Goal: Task Accomplishment & Management: Complete application form

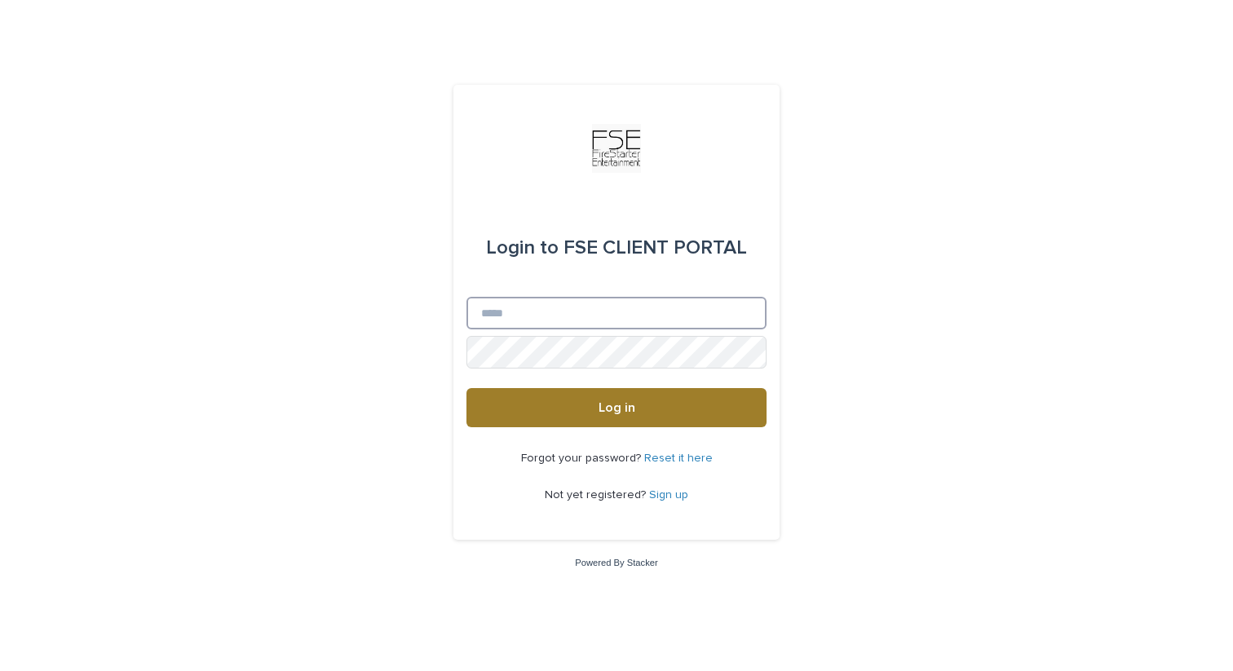
type input "**********"
click at [675, 399] on button "Log in" at bounding box center [616, 407] width 300 height 39
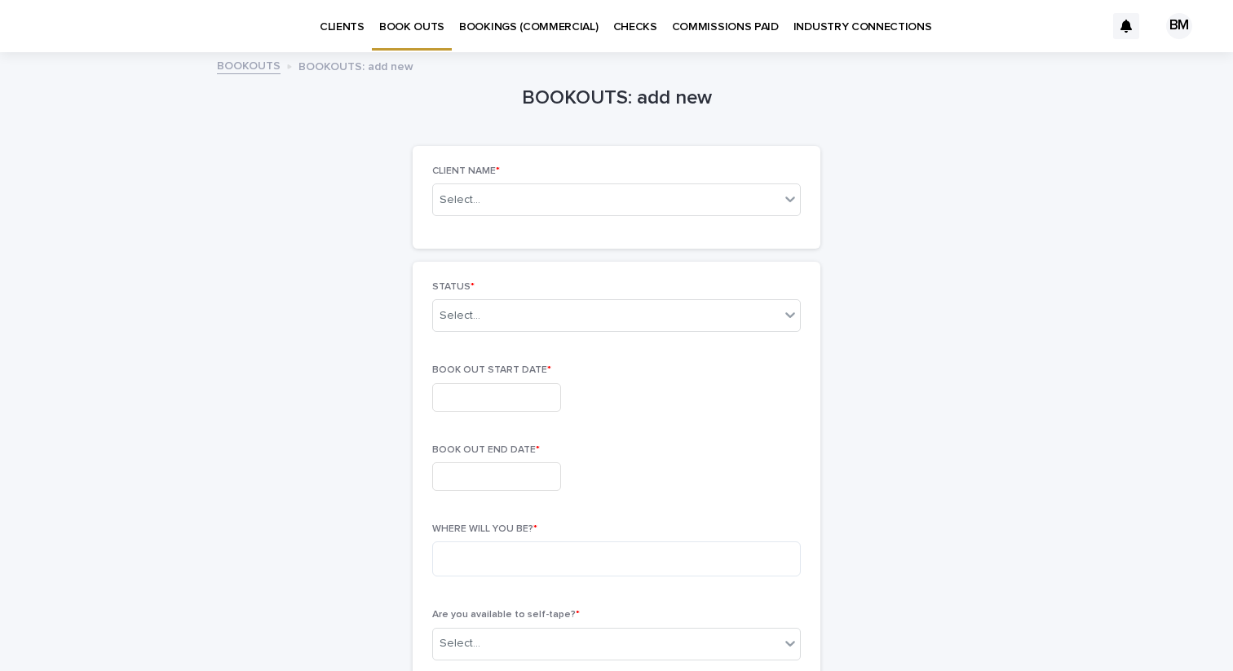
click at [547, 212] on div "Select..." at bounding box center [616, 199] width 369 height 33
click at [528, 232] on div "No options" at bounding box center [616, 230] width 367 height 27
click at [480, 199] on div "Select..." at bounding box center [590, 200] width 314 height 20
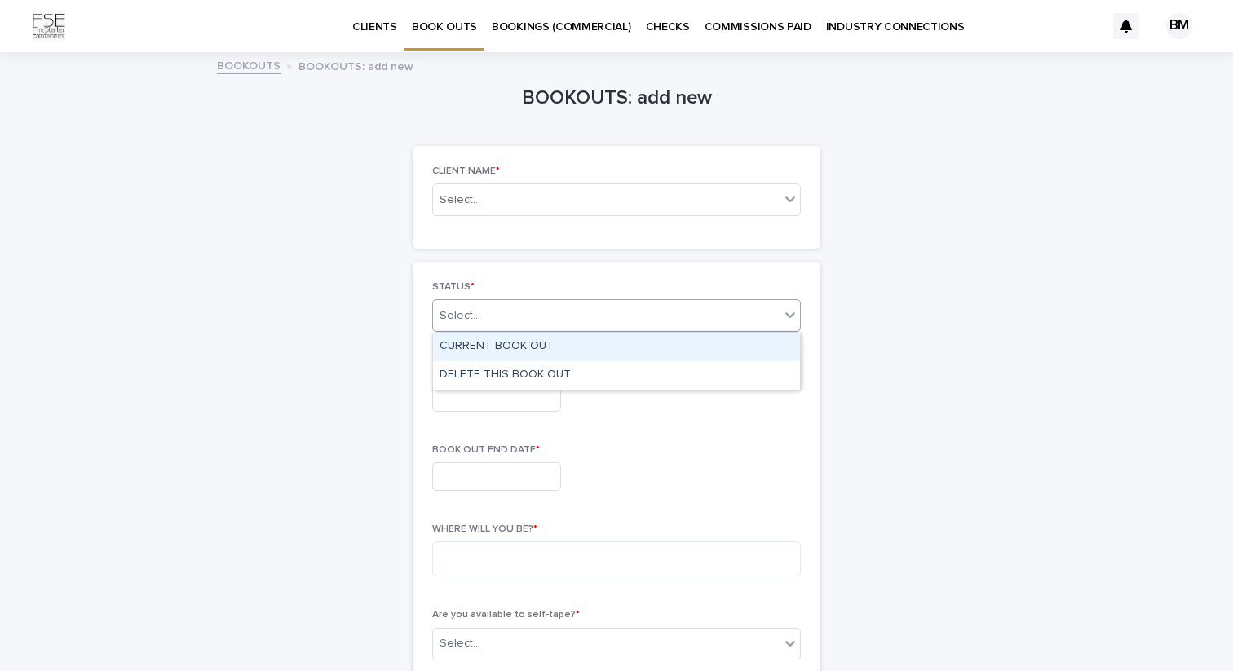
click at [514, 319] on div "Select..." at bounding box center [606, 316] width 347 height 27
click at [492, 206] on div "Select..." at bounding box center [606, 200] width 347 height 20
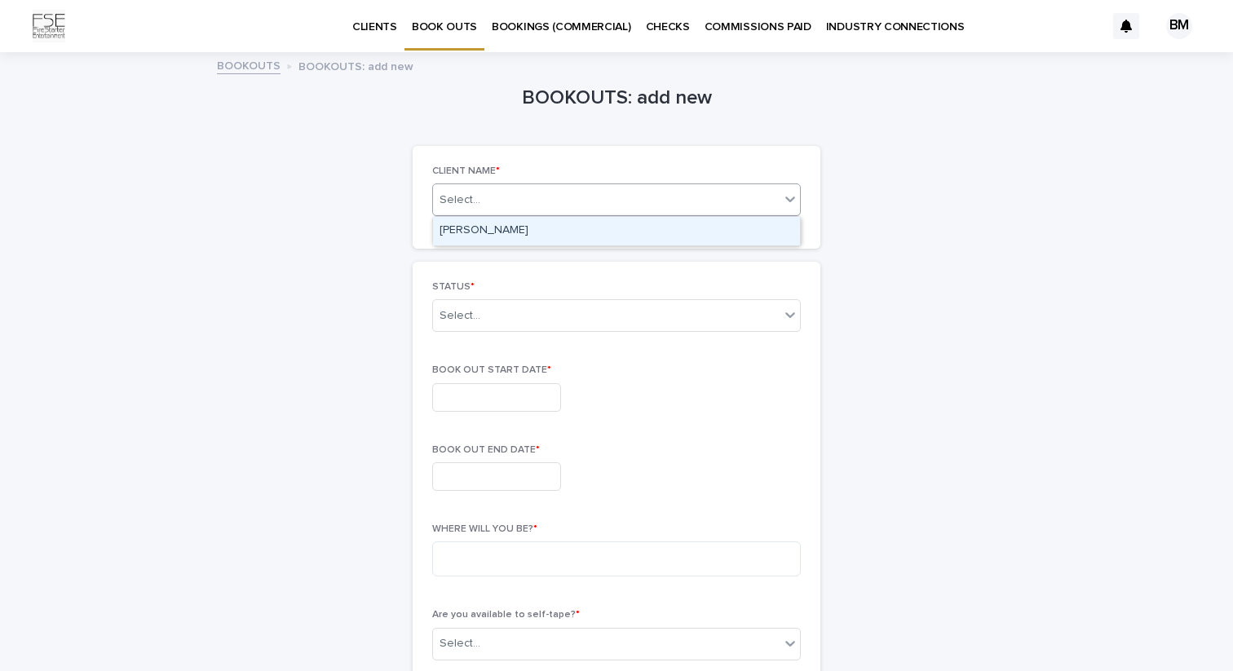
click at [488, 236] on div "[PERSON_NAME]" at bounding box center [616, 231] width 367 height 29
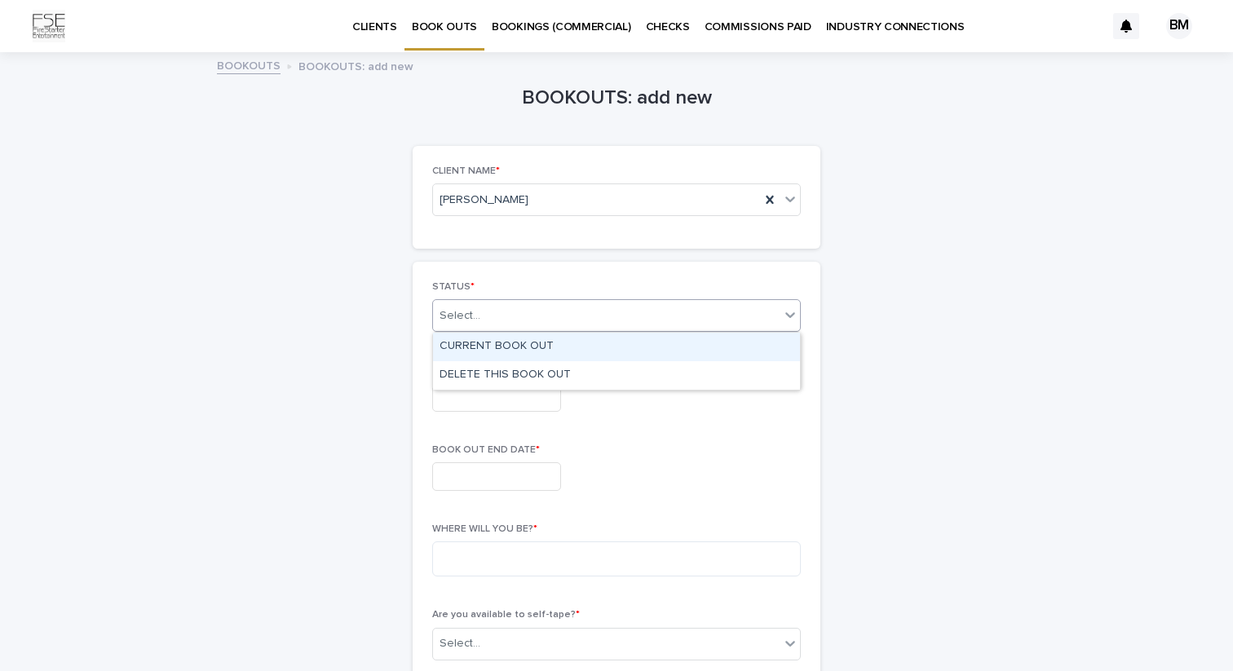
click at [510, 320] on div "Select..." at bounding box center [606, 316] width 347 height 27
click at [502, 344] on div "CURRENT BOOK OUT" at bounding box center [616, 347] width 367 height 29
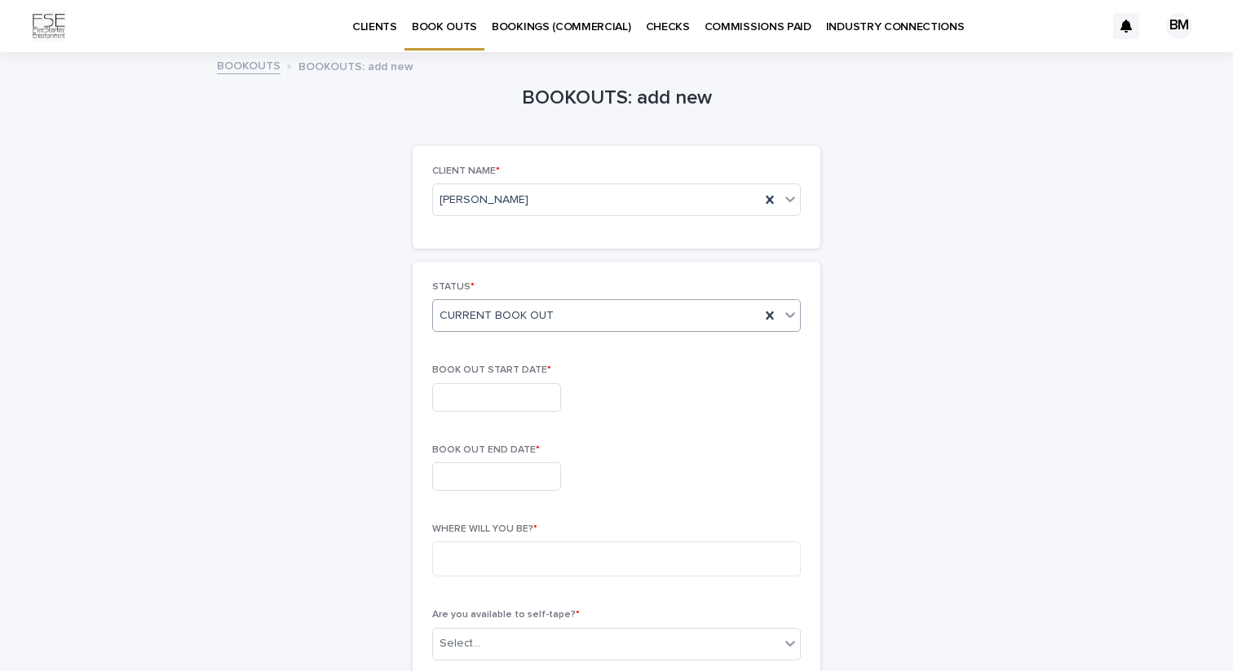
click at [488, 389] on input "text" at bounding box center [496, 397] width 129 height 29
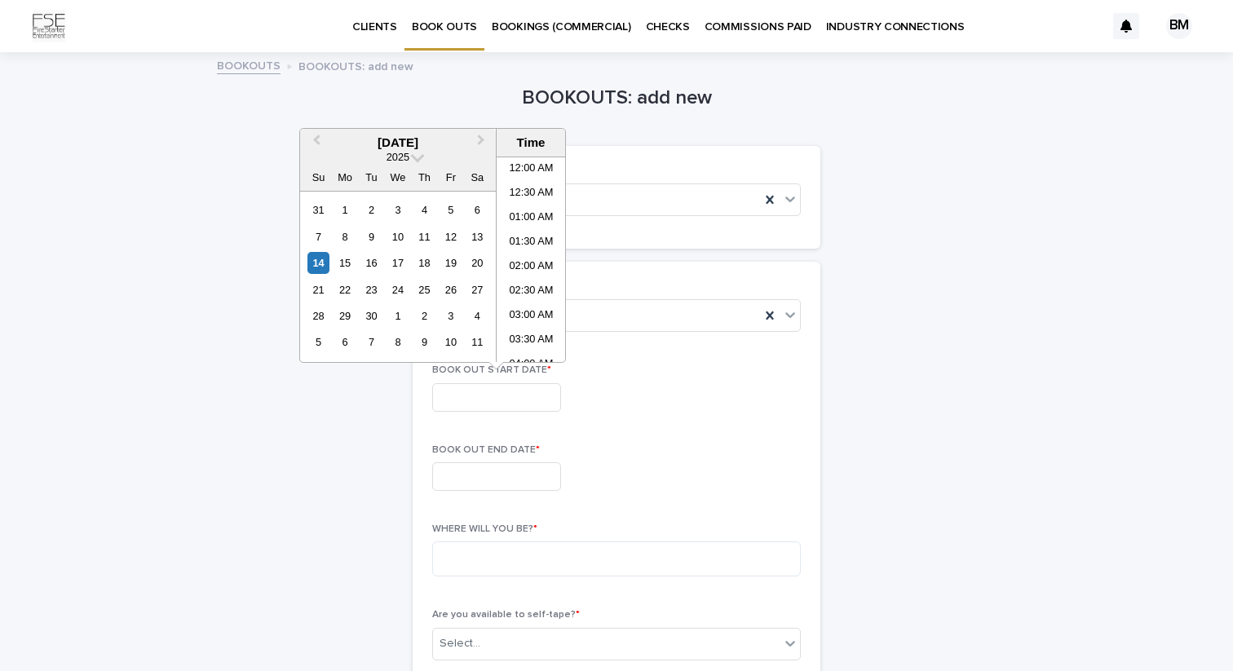
scroll to position [741, 0]
click at [348, 341] on div "6" at bounding box center [345, 342] width 22 height 22
click at [452, 237] on div "10" at bounding box center [451, 237] width 22 height 22
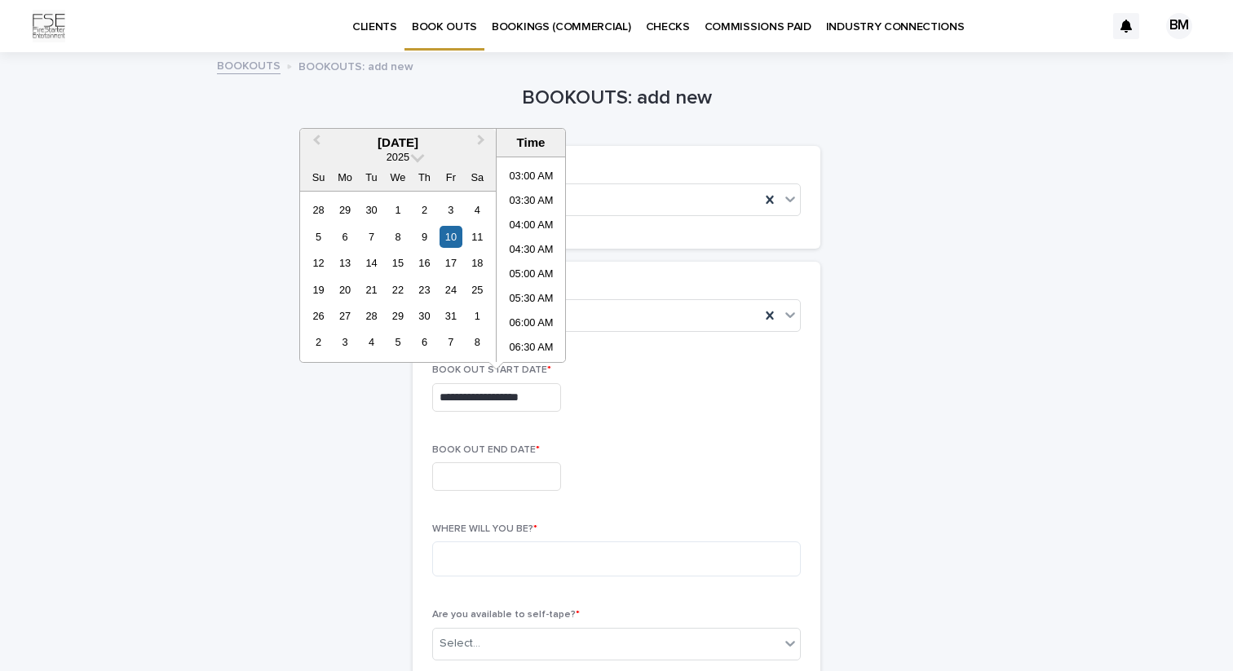
scroll to position [0, 0]
click at [528, 170] on li "12:00 AM" at bounding box center [531, 169] width 69 height 24
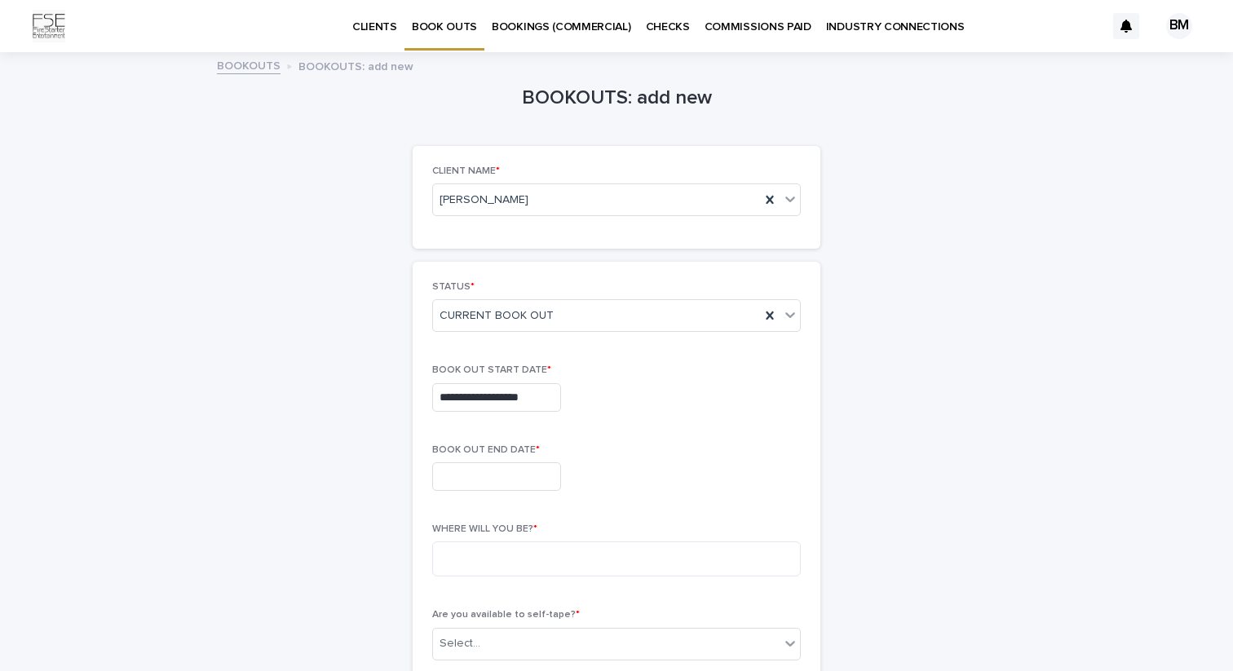
click at [519, 480] on input "text" at bounding box center [496, 476] width 129 height 29
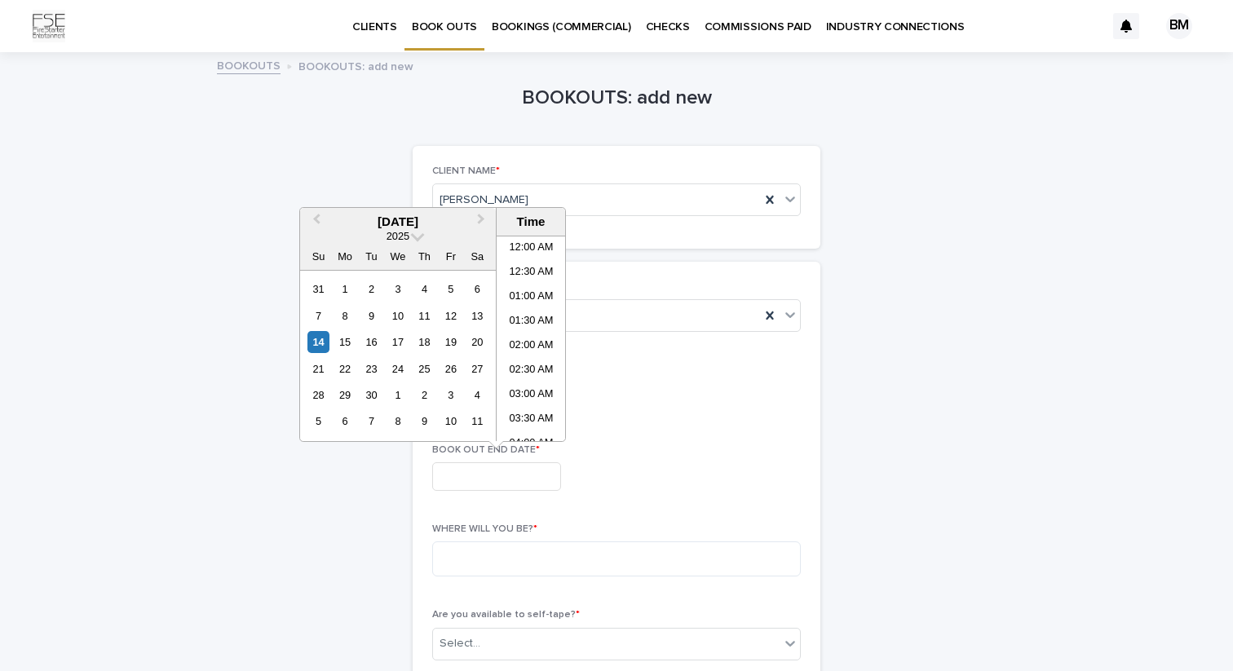
scroll to position [741, 0]
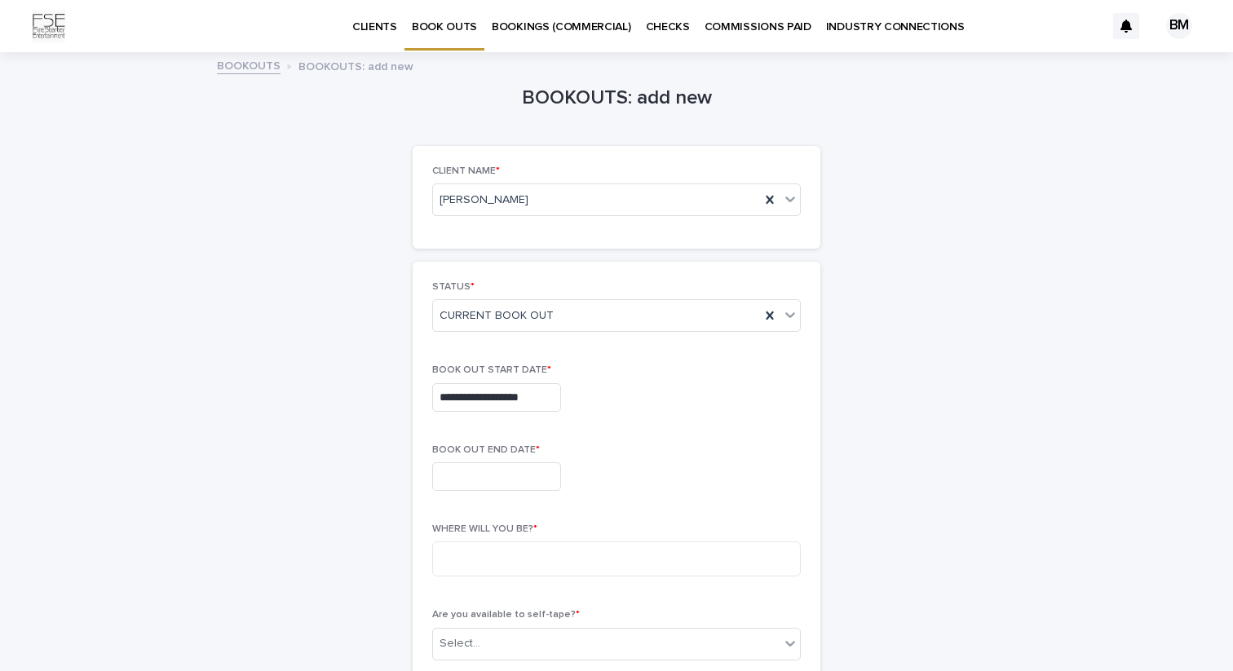
click at [727, 462] on div "BOOK OUT END DATE *" at bounding box center [616, 474] width 369 height 60
click at [510, 404] on input "**********" at bounding box center [496, 397] width 129 height 29
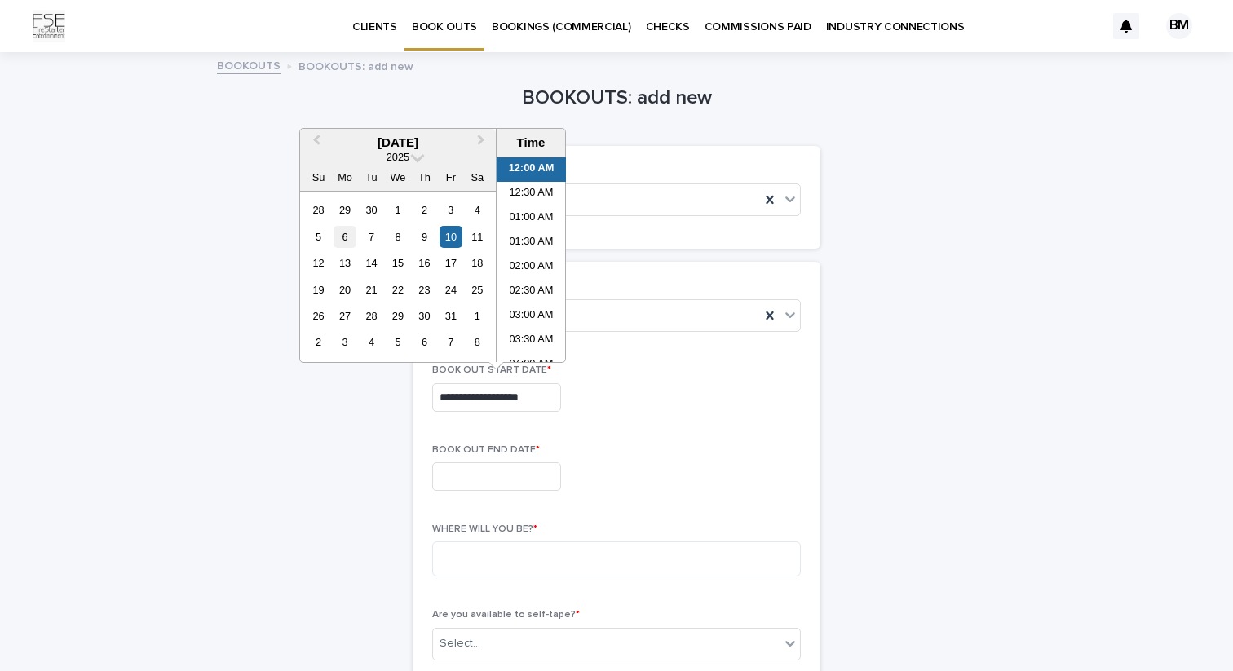
click at [341, 239] on div "6" at bounding box center [345, 237] width 22 height 22
type input "**********"
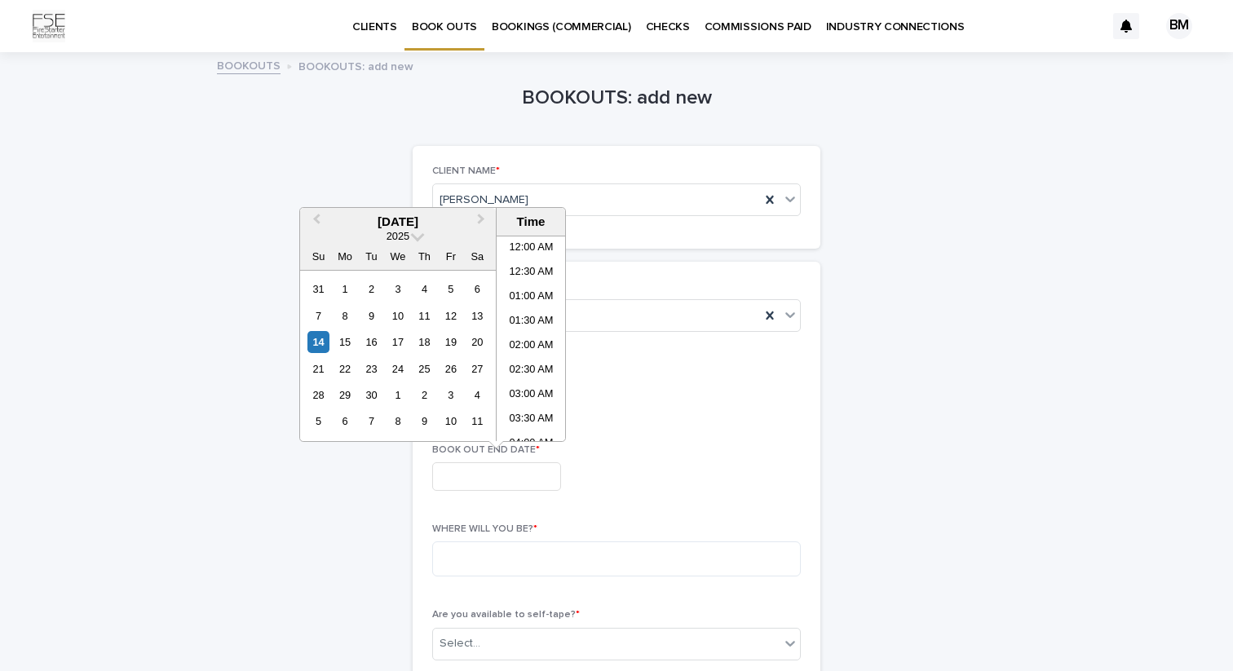
click at [514, 463] on input "text" at bounding box center [496, 476] width 129 height 29
click at [475, 215] on button "Next Month" at bounding box center [483, 223] width 26 height 26
click at [455, 320] on div "10" at bounding box center [451, 316] width 22 height 22
type input "**********"
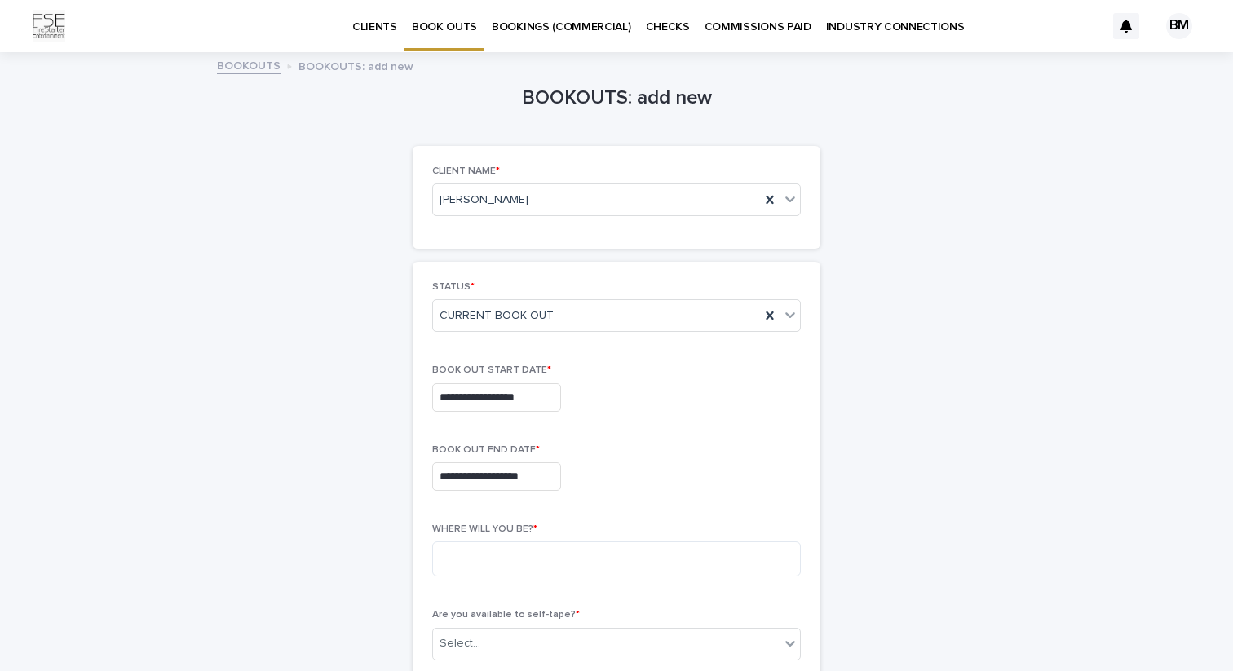
click at [564, 555] on textarea at bounding box center [616, 558] width 369 height 35
type textarea "*"
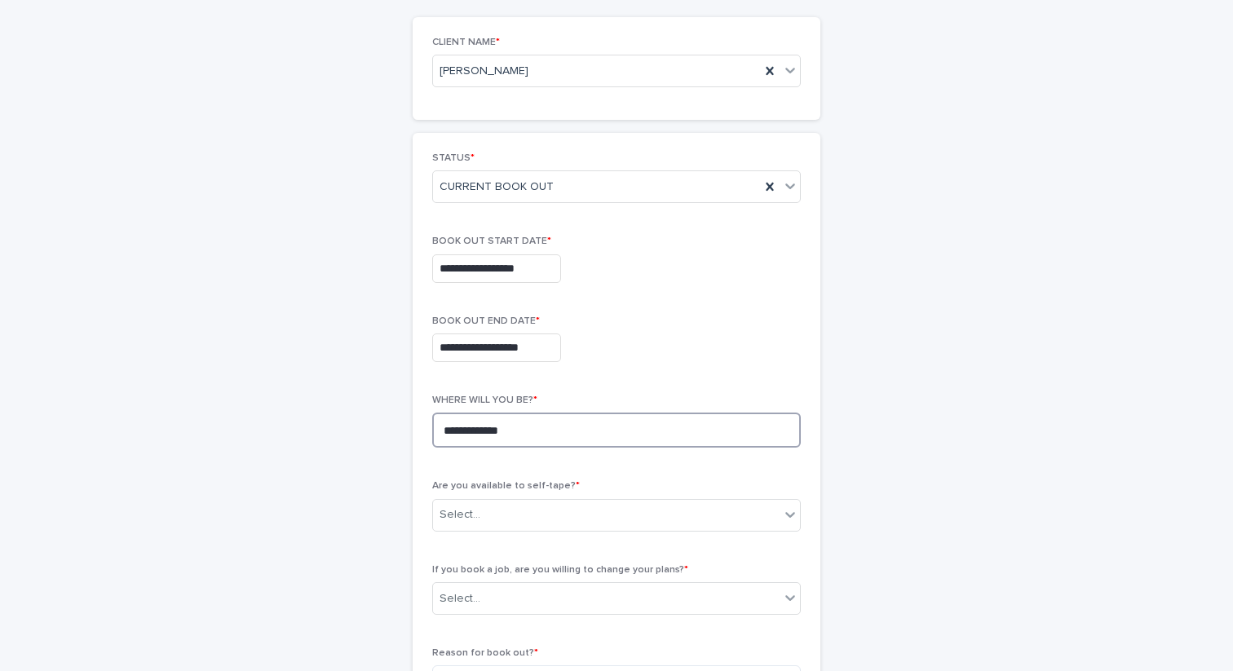
scroll to position [223, 0]
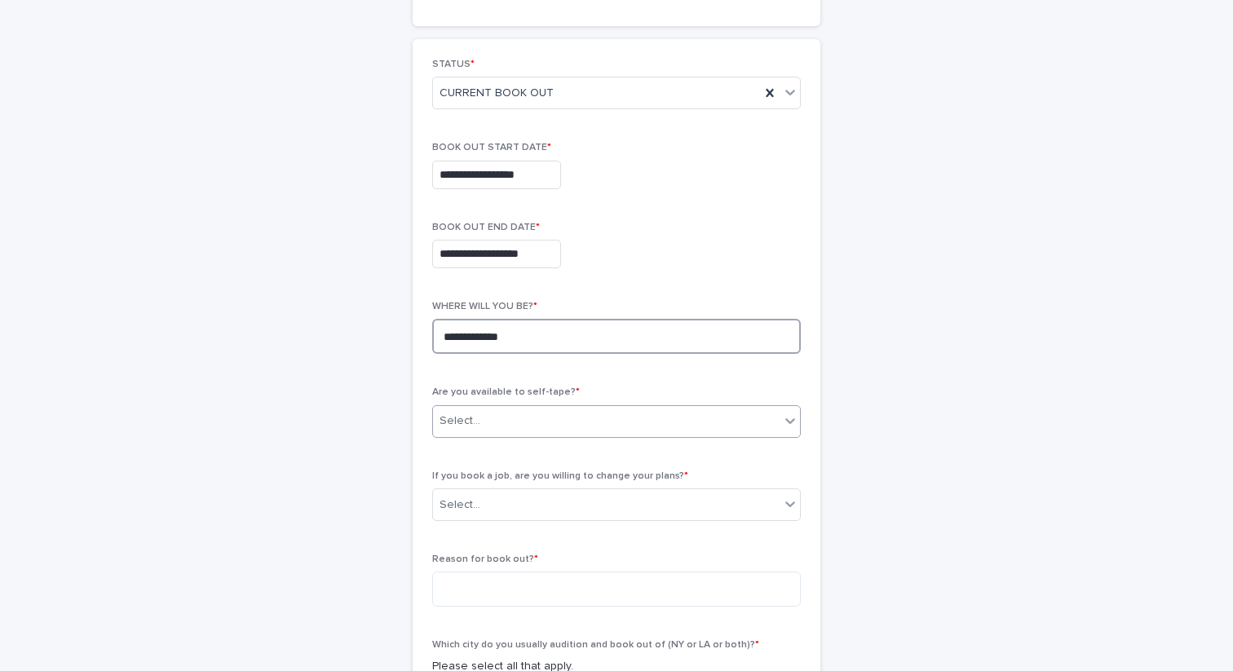
type textarea "**********"
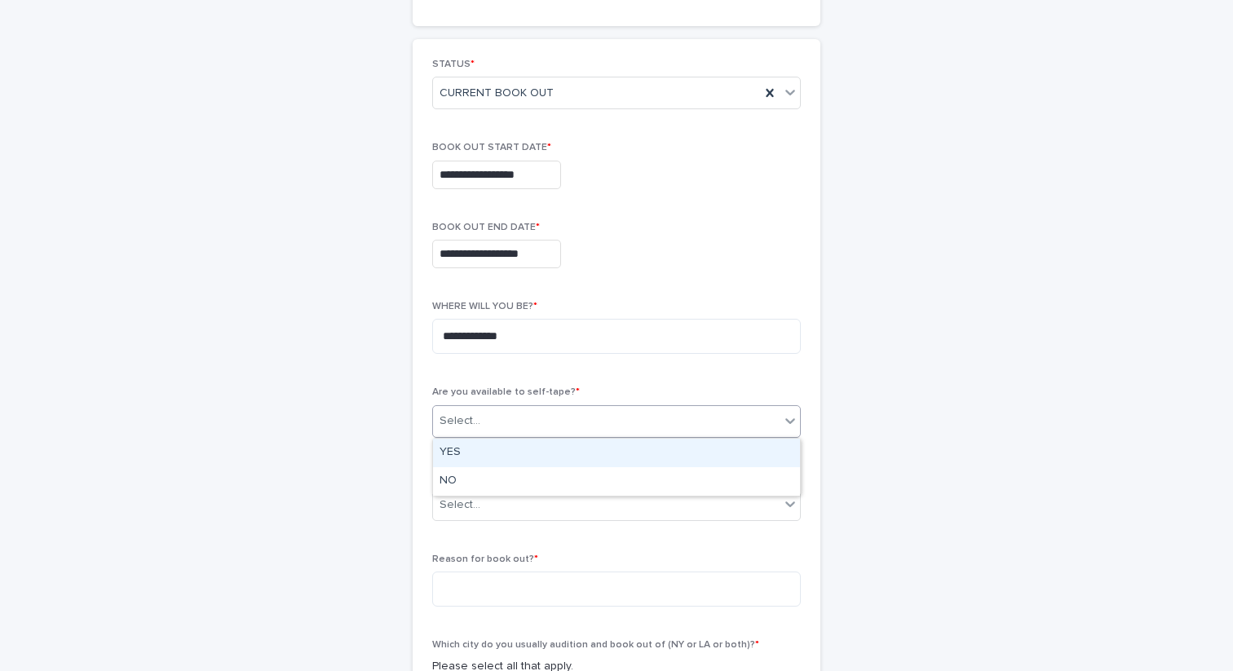
click at [510, 423] on div "Select..." at bounding box center [606, 421] width 347 height 27
click at [496, 449] on div "YES" at bounding box center [616, 453] width 367 height 29
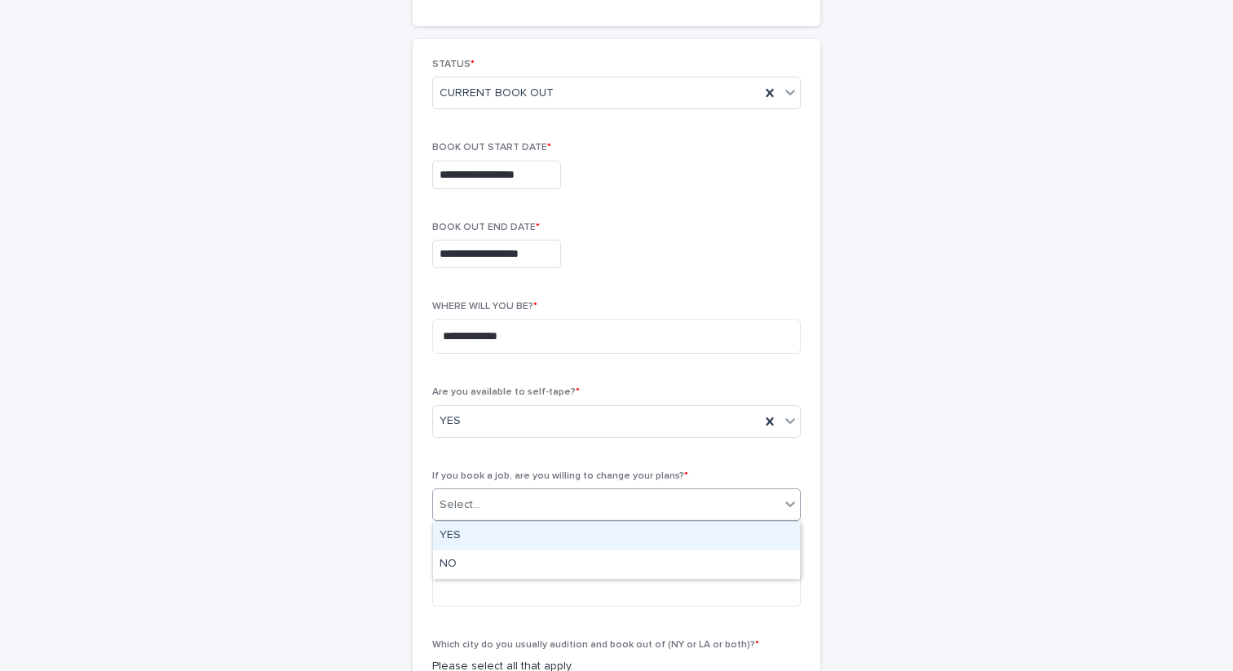
click at [491, 505] on div "Select..." at bounding box center [606, 505] width 347 height 27
click at [471, 537] on div "YES" at bounding box center [616, 536] width 367 height 29
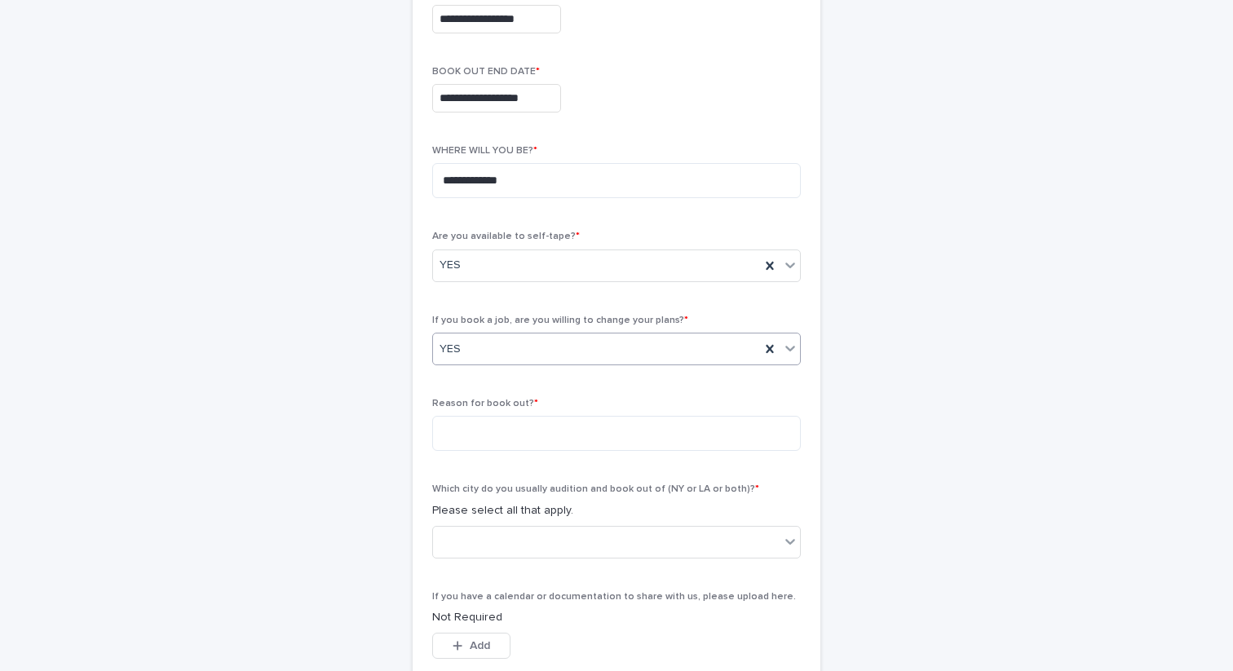
scroll to position [391, 0]
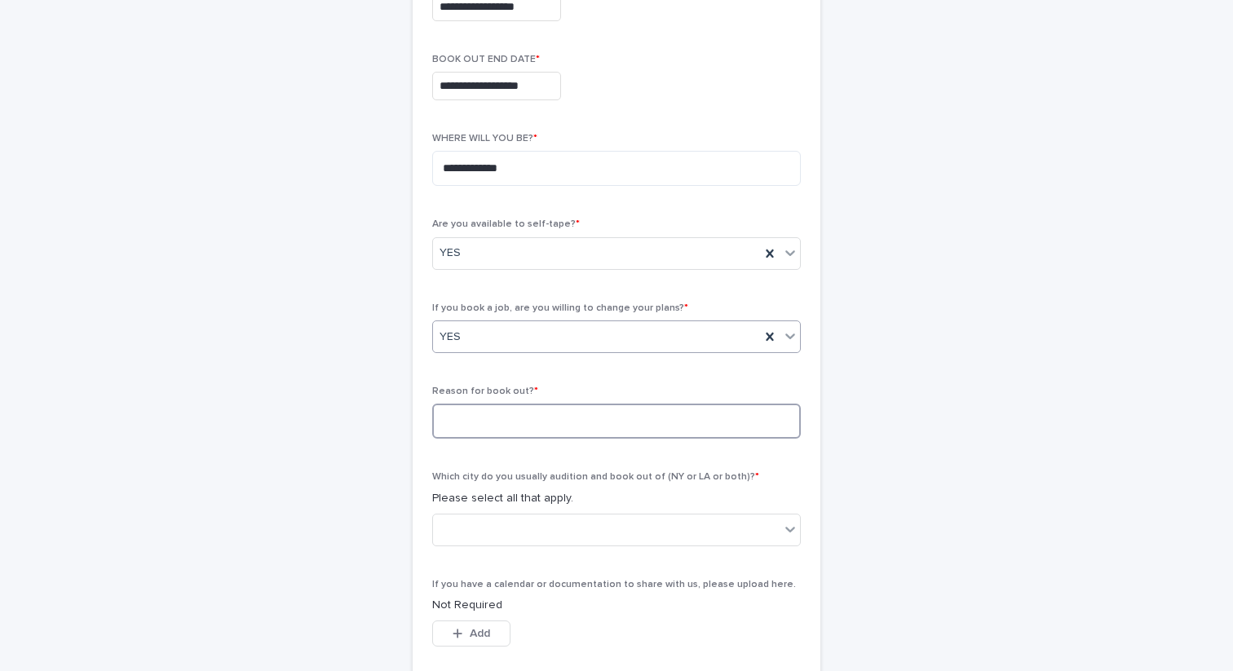
click at [491, 425] on textarea at bounding box center [616, 421] width 369 height 35
type textarea "**********"
click at [511, 523] on div at bounding box center [606, 529] width 347 height 27
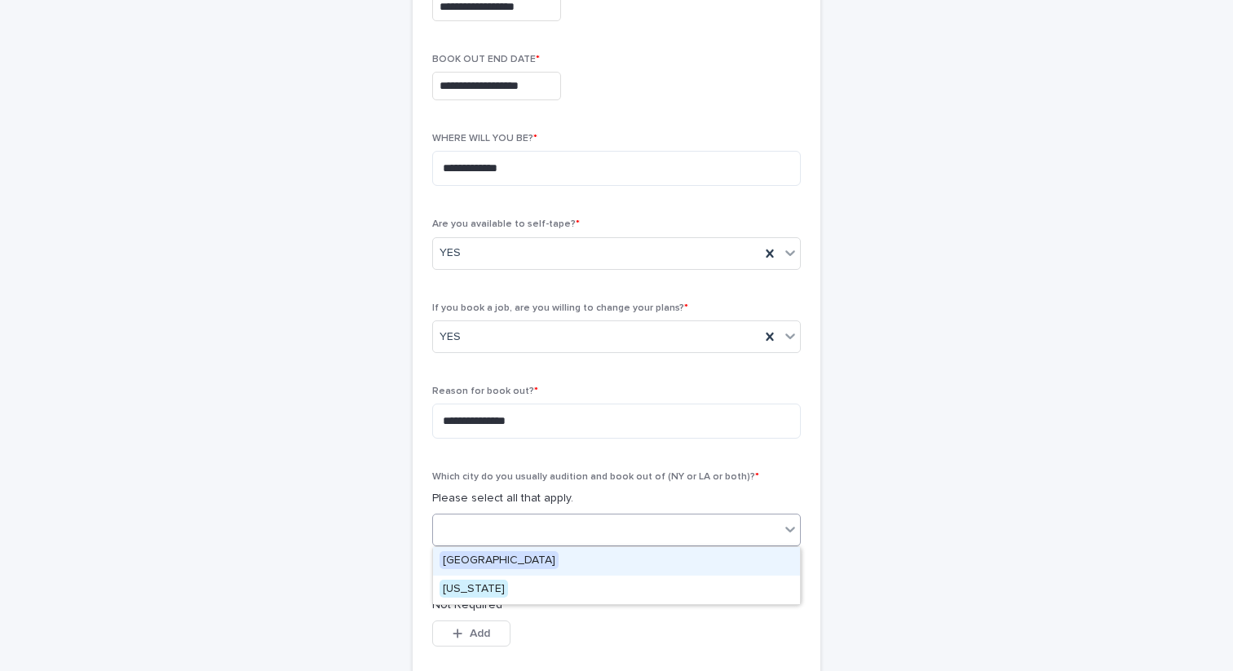
click at [493, 555] on span "[GEOGRAPHIC_DATA]" at bounding box center [499, 560] width 119 height 18
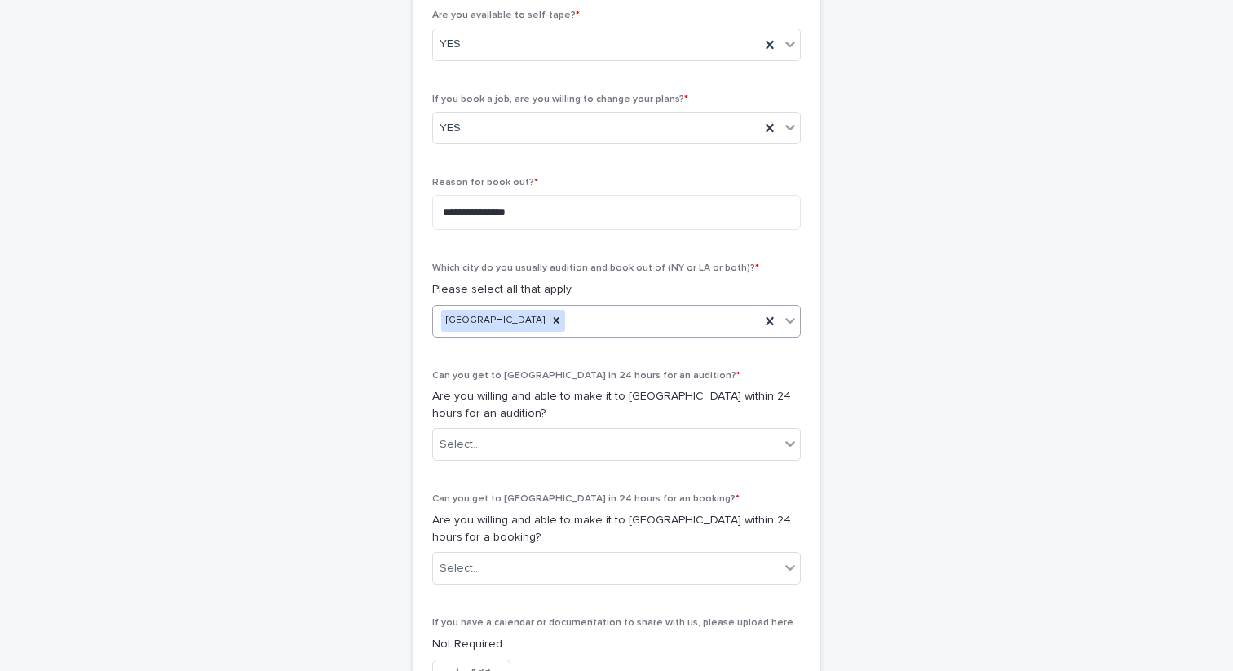
scroll to position [623, 0]
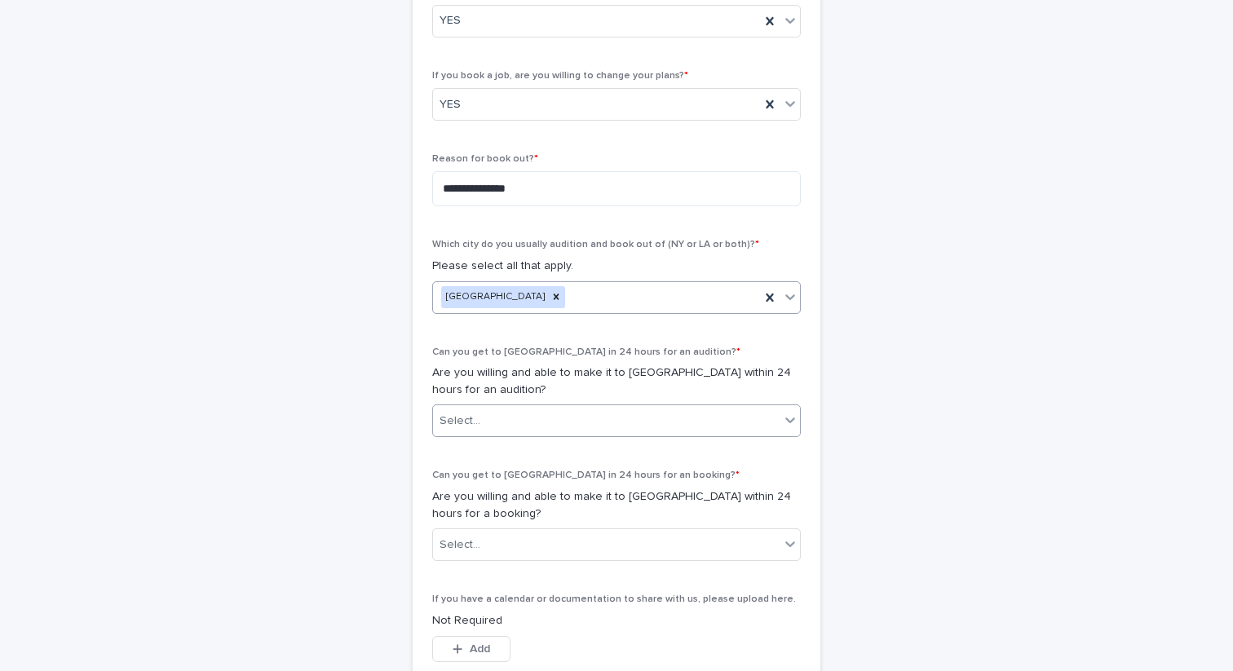
click at [497, 414] on div "Select..." at bounding box center [606, 421] width 347 height 27
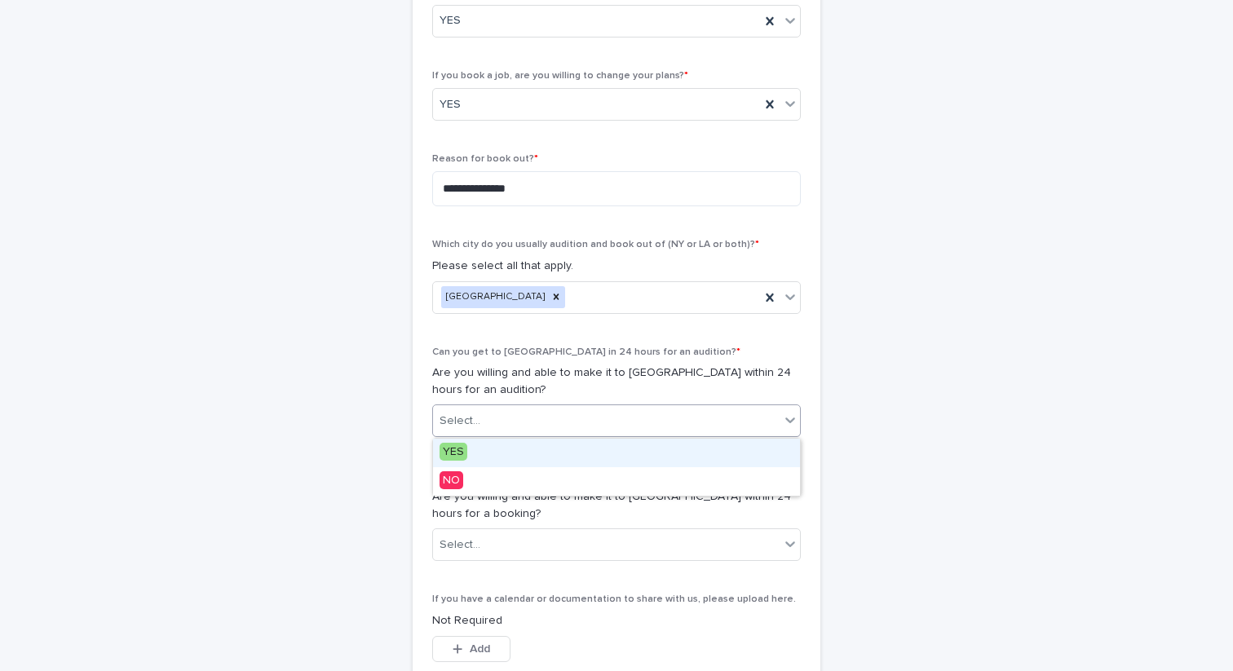
click at [484, 457] on div "YES" at bounding box center [616, 453] width 367 height 29
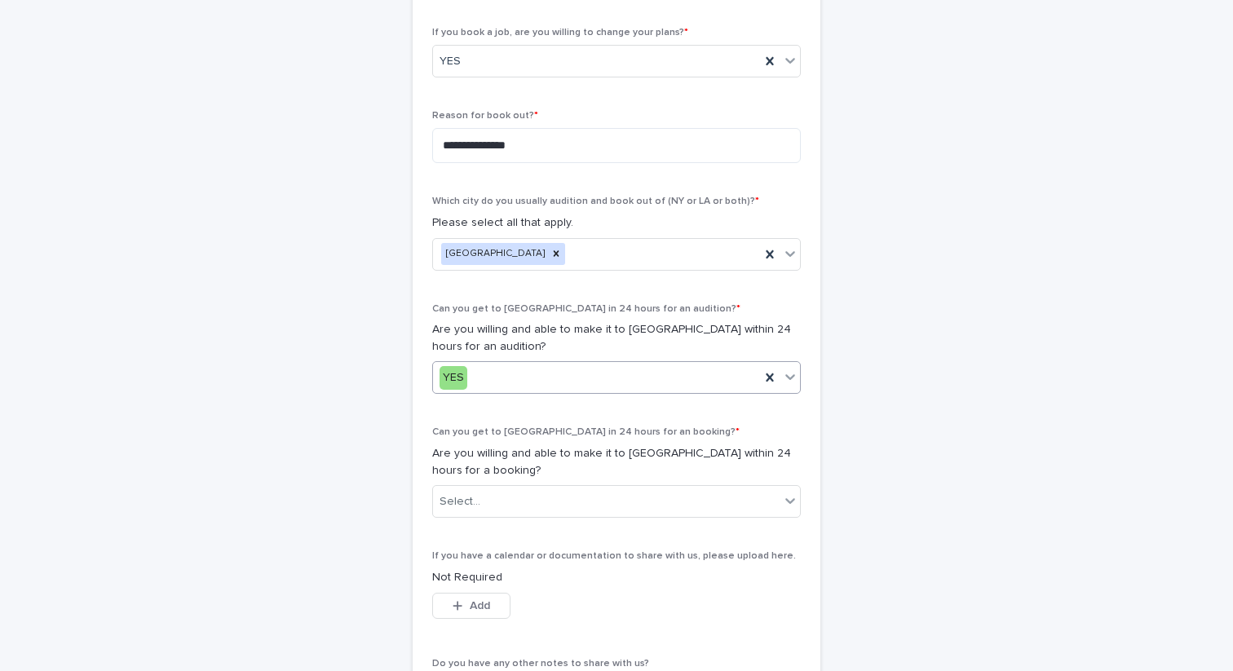
scroll to position [668, 0]
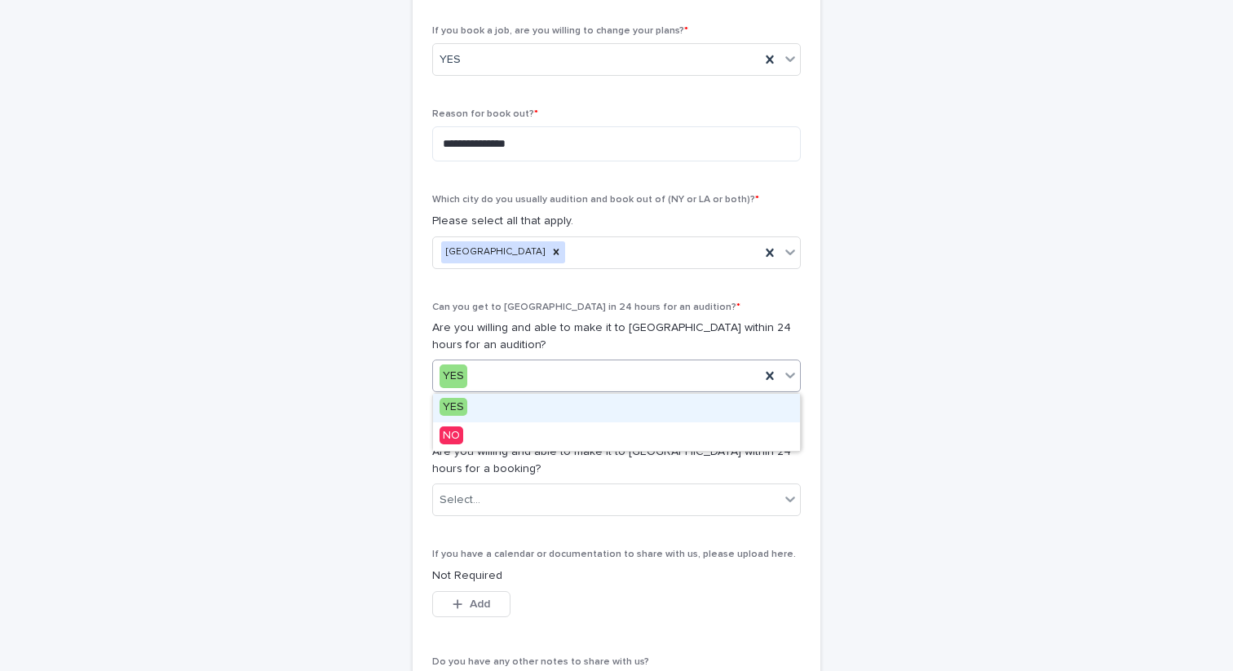
click at [519, 368] on div "YES" at bounding box center [596, 376] width 327 height 27
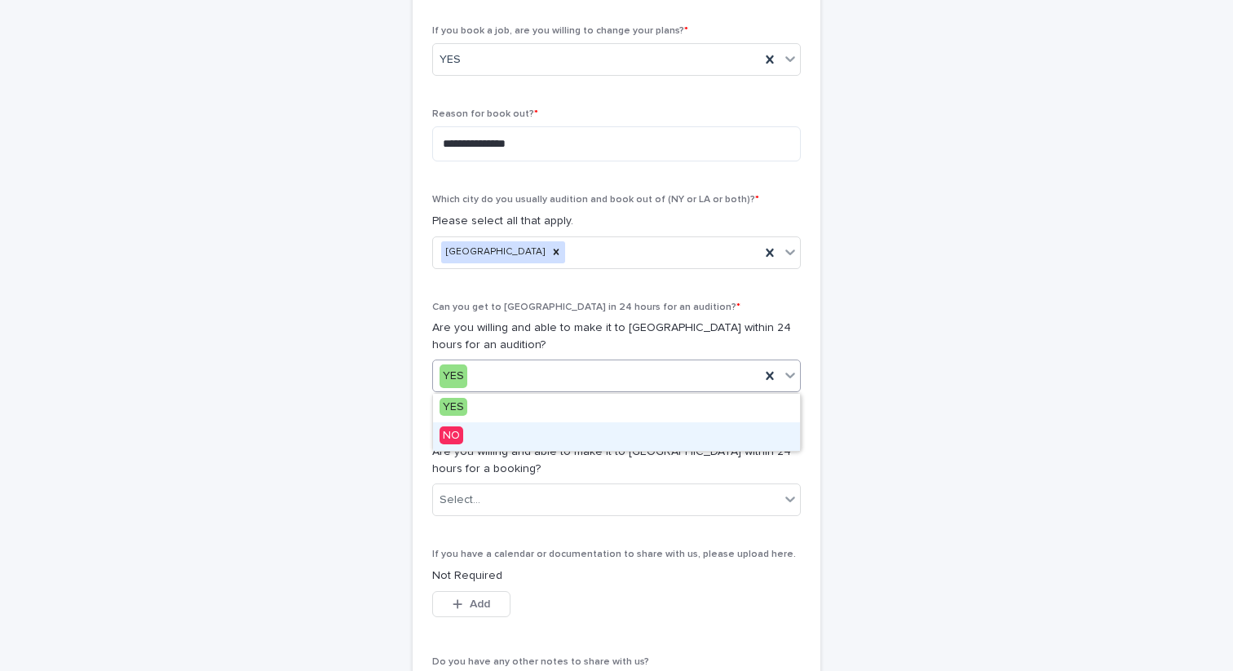
click at [488, 422] on div "NO" at bounding box center [616, 436] width 367 height 29
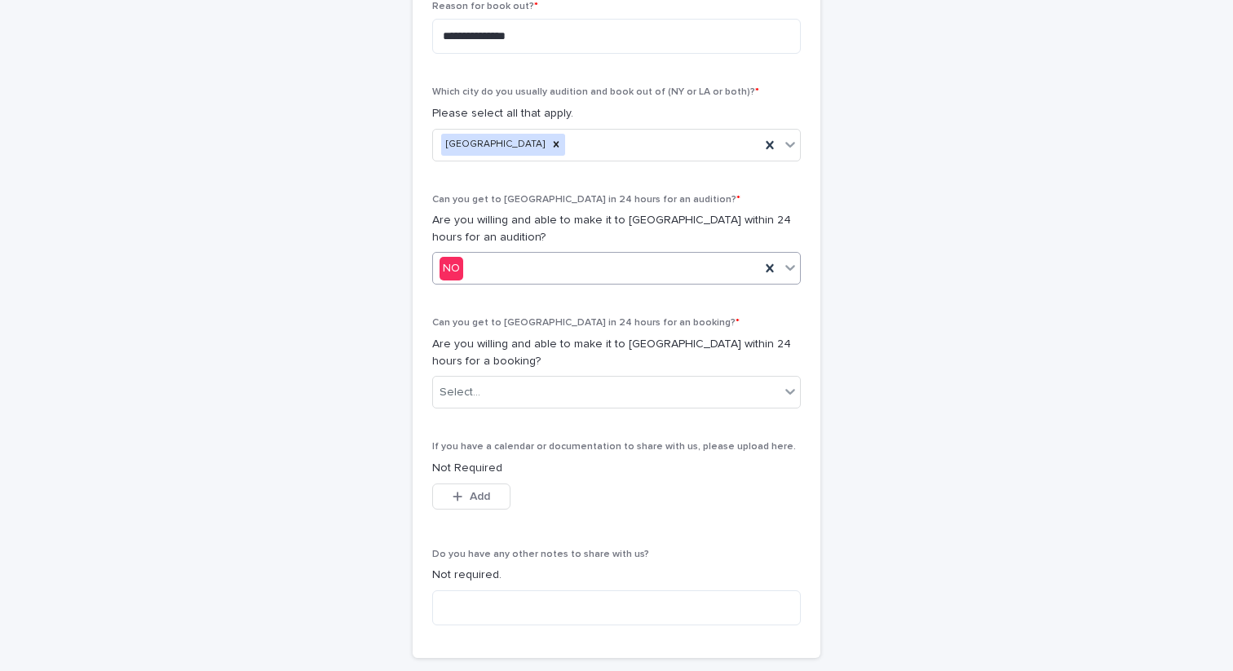
scroll to position [777, 0]
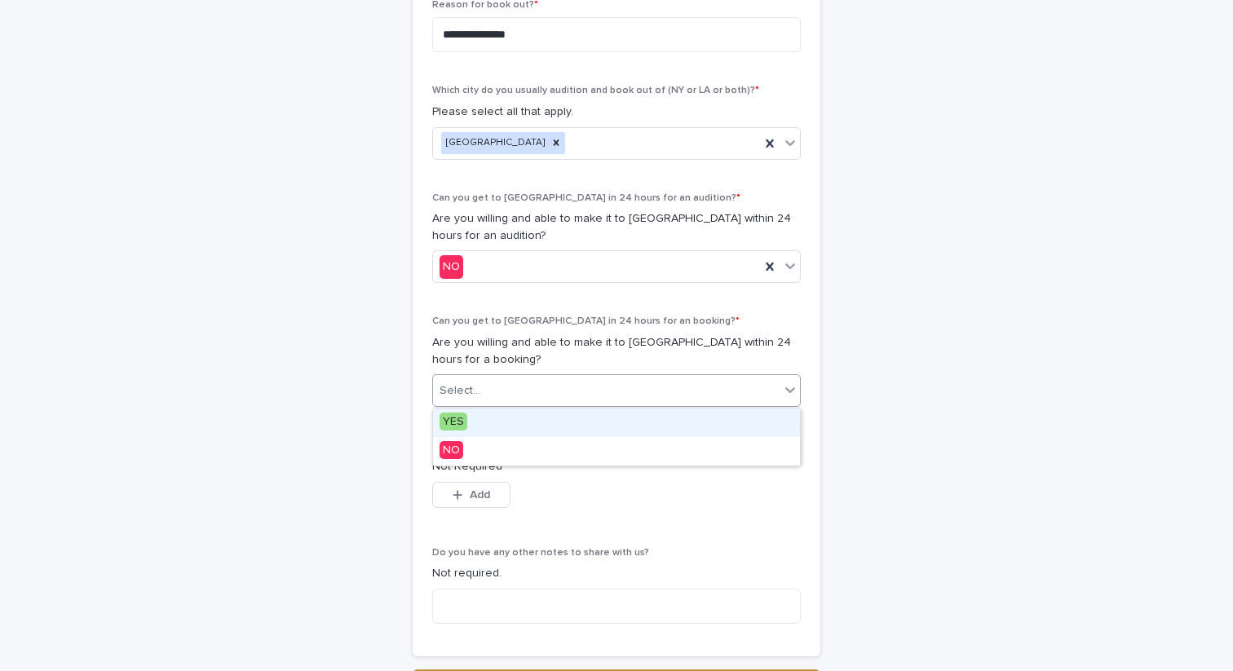
click at [495, 391] on div "Select..." at bounding box center [606, 391] width 347 height 27
click at [479, 434] on div "YES" at bounding box center [616, 423] width 367 height 29
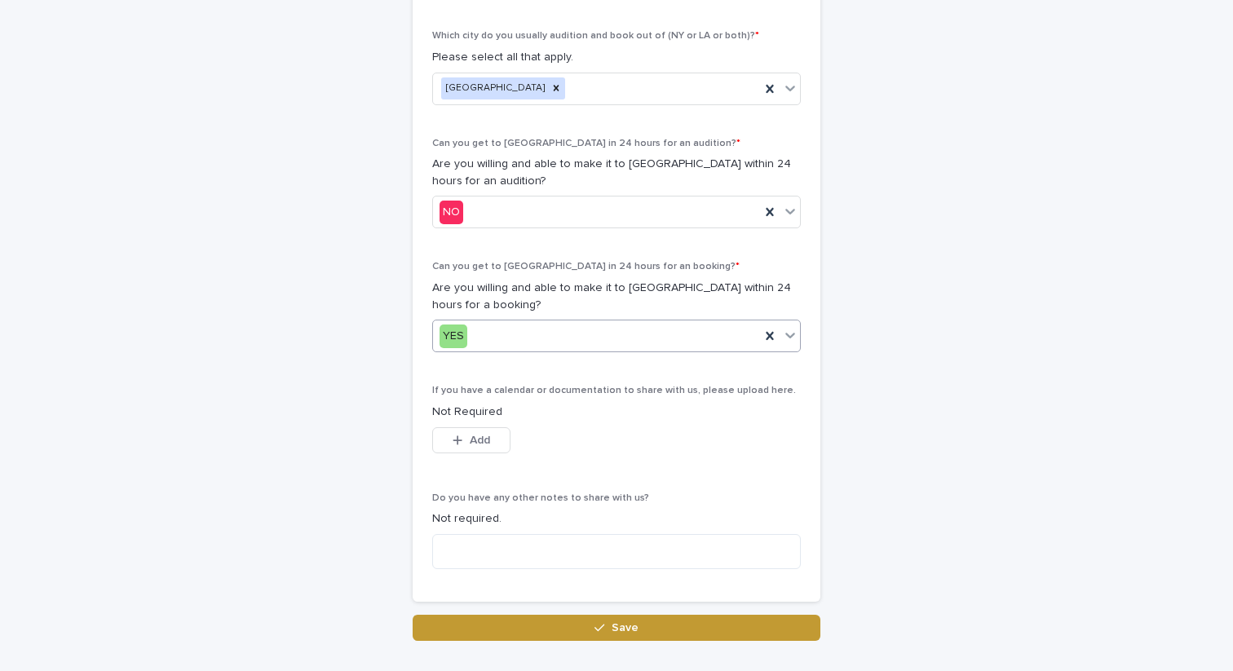
scroll to position [929, 0]
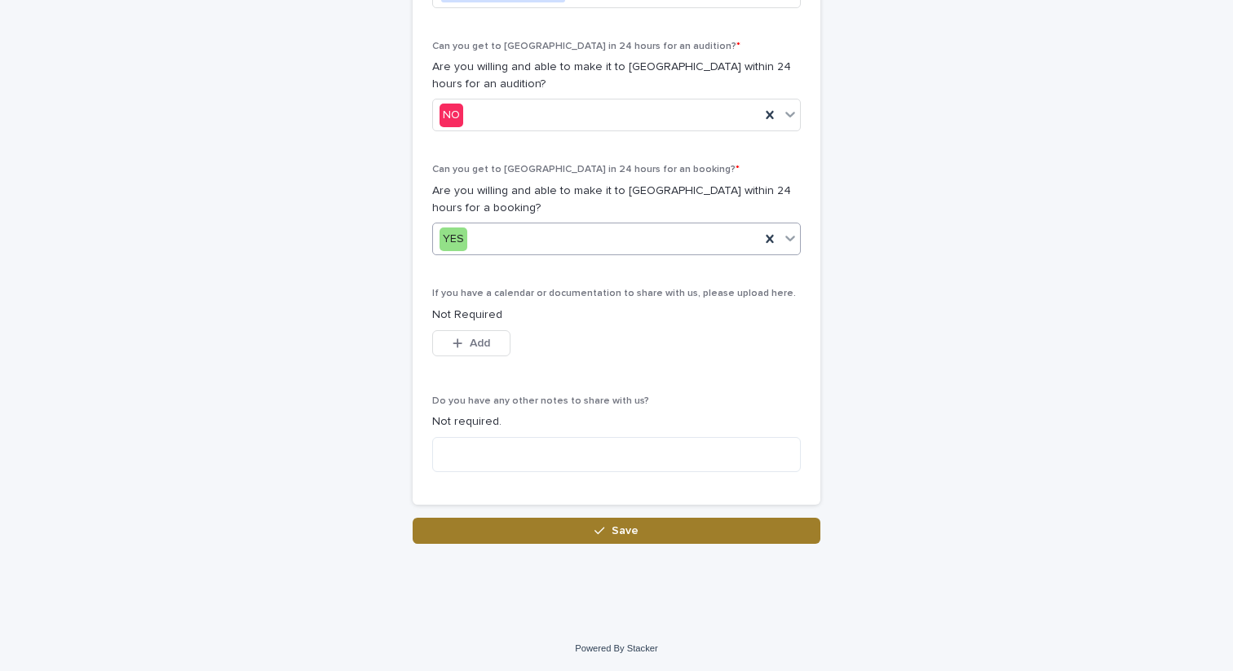
click at [572, 536] on button "Save" at bounding box center [617, 531] width 408 height 26
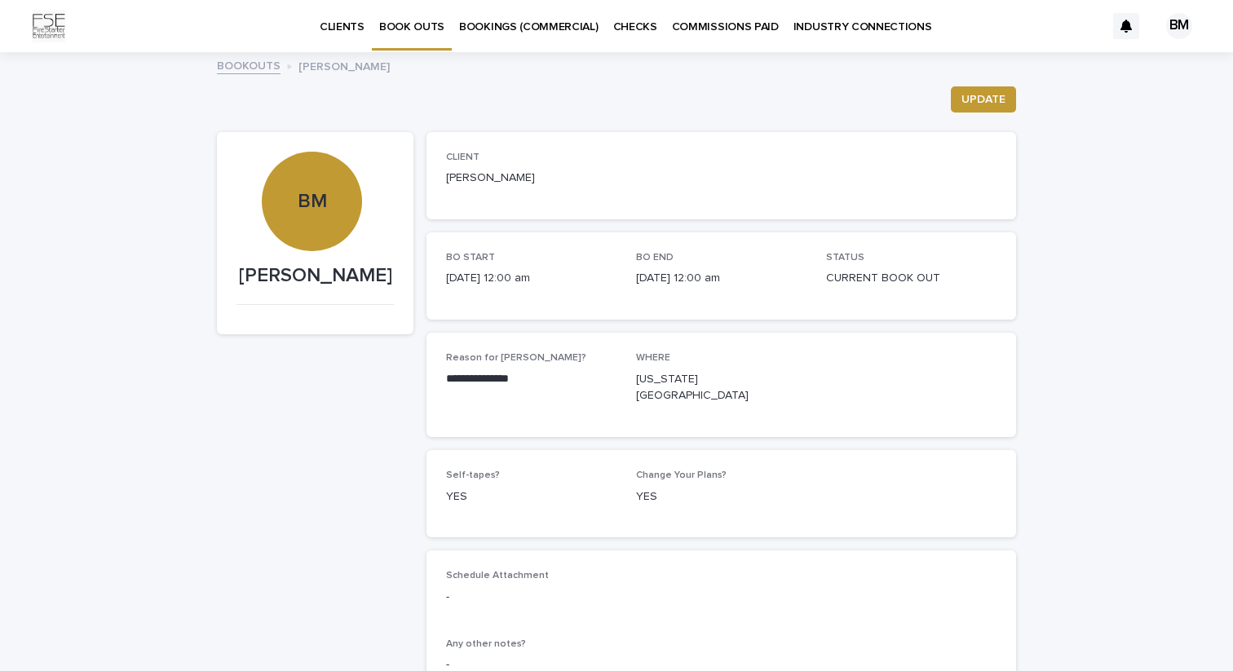
click at [258, 66] on link "BOOKOUTS" at bounding box center [249, 64] width 64 height 19
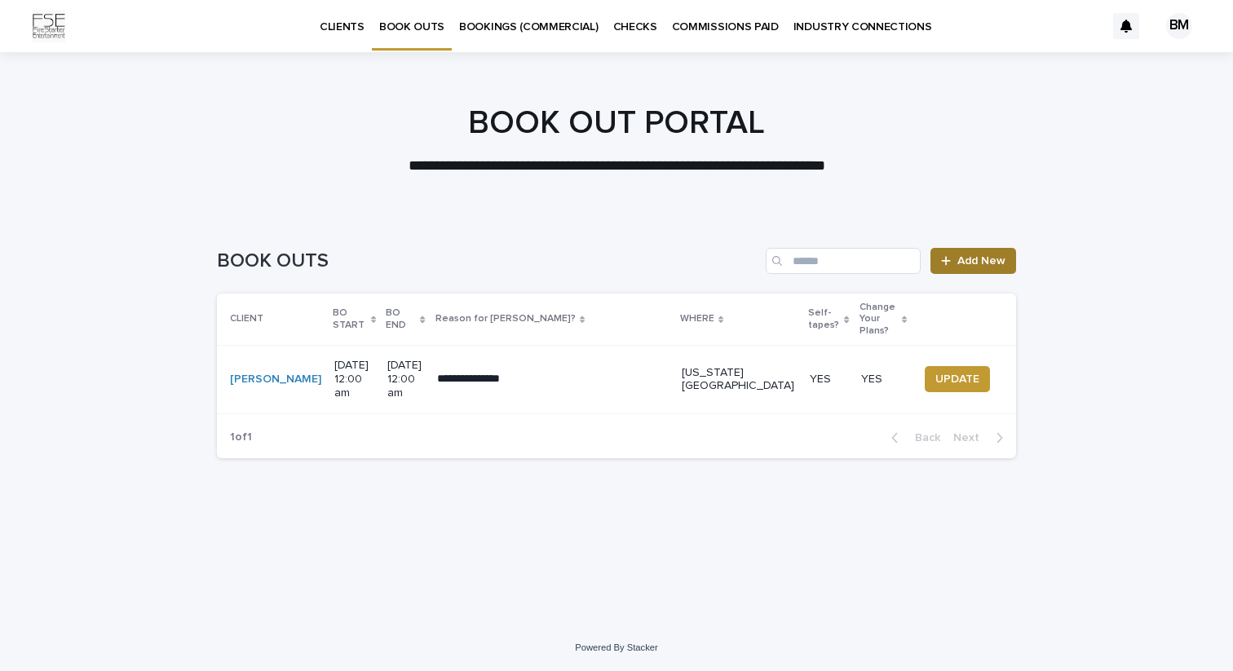
click at [975, 259] on span "Add New" at bounding box center [981, 260] width 48 height 11
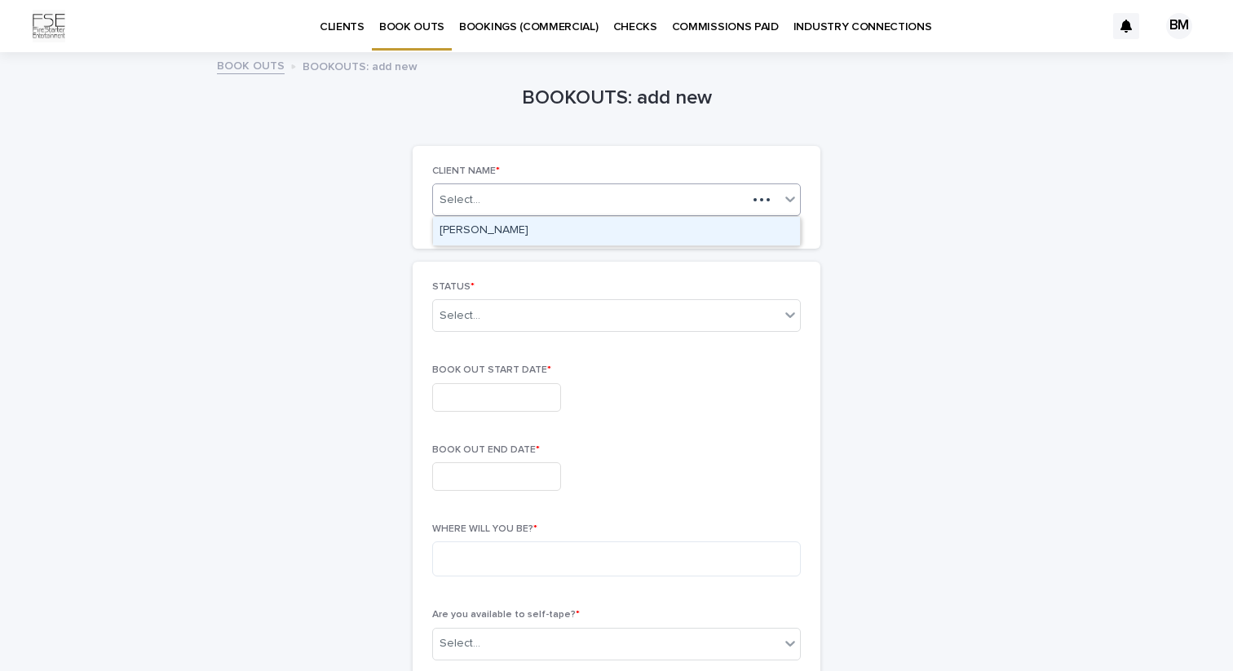
click at [616, 214] on div "Select..." at bounding box center [616, 199] width 369 height 33
click at [991, 147] on div "BOOKOUTS: add new Loading... Saving… Loading... Saving… Loading... Saving… CLIE…" at bounding box center [616, 639] width 799 height 1171
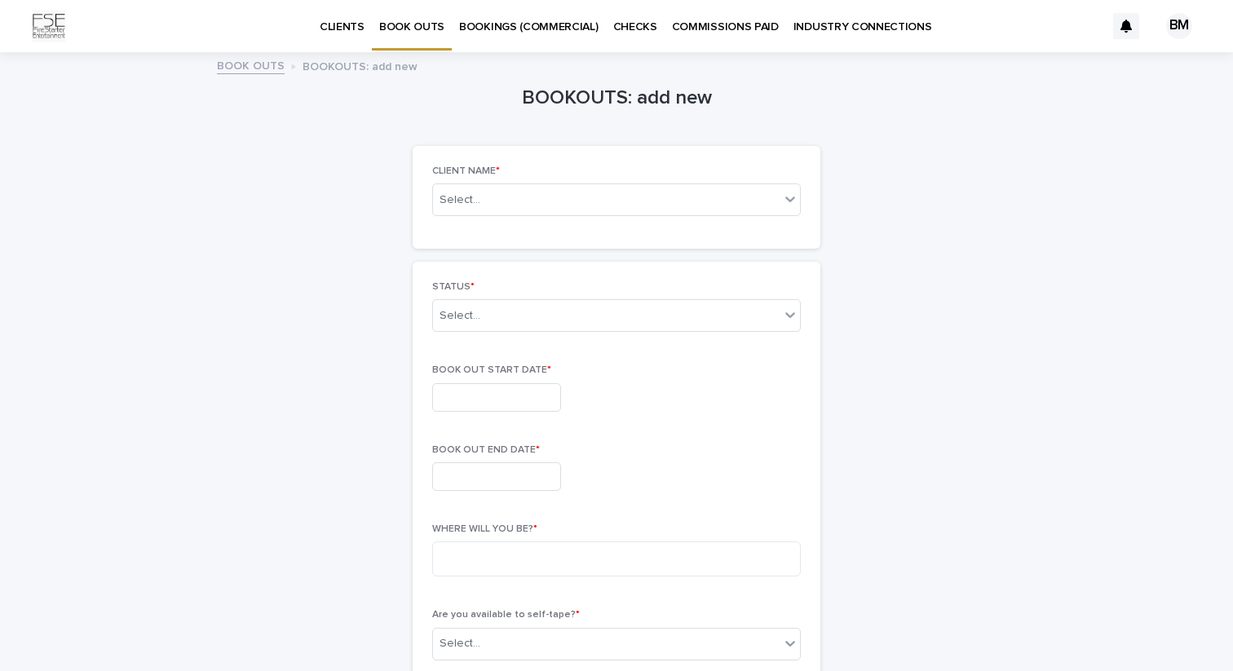
click at [347, 31] on p "CLIENTS" at bounding box center [342, 17] width 45 height 34
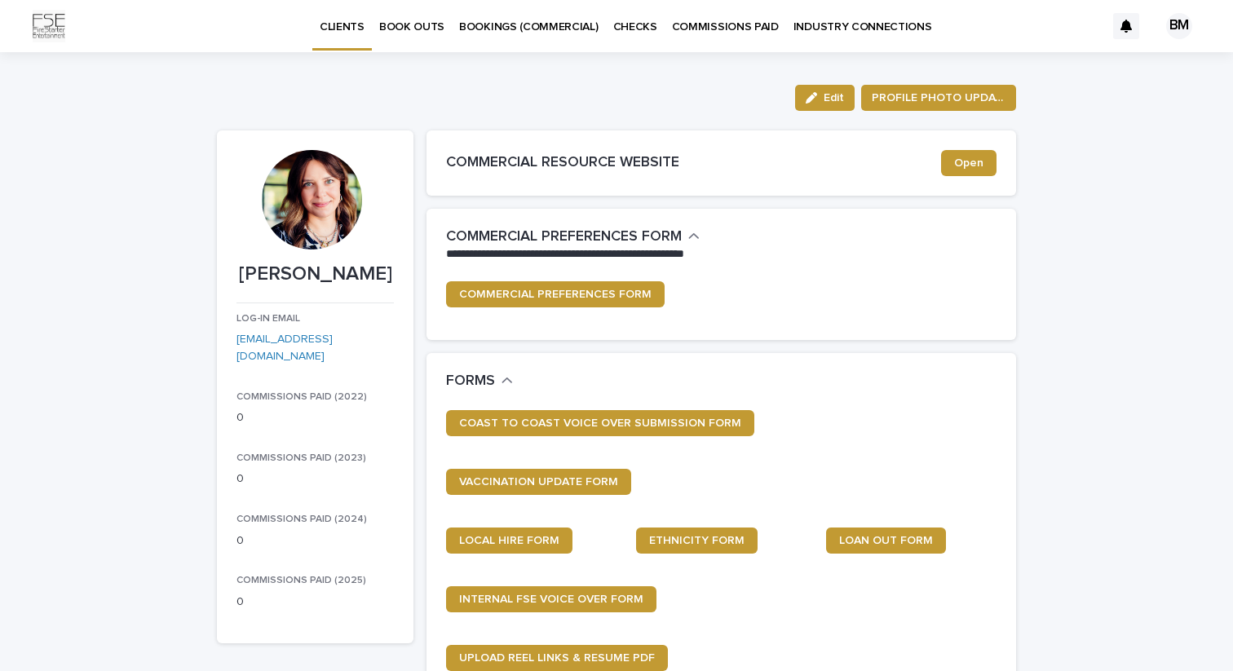
click at [1185, 32] on div "BM" at bounding box center [1179, 26] width 26 height 26
click at [1160, 72] on p "Log Out" at bounding box center [1163, 69] width 103 height 28
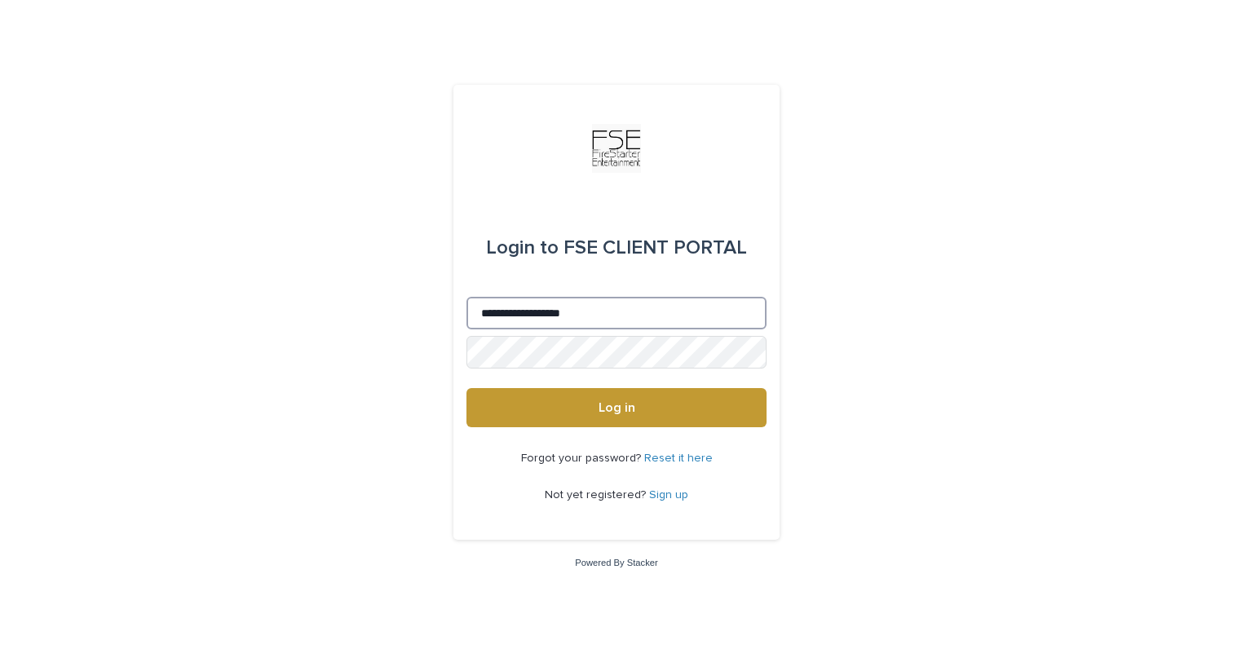
click at [665, 305] on input "**********" at bounding box center [616, 313] width 300 height 33
drag, startPoint x: 627, startPoint y: 307, endPoint x: 350, endPoint y: 283, distance: 278.3
click at [350, 283] on div "**********" at bounding box center [616, 335] width 1233 height 671
type input "**********"
click at [343, 347] on div "**********" at bounding box center [616, 335] width 1233 height 671
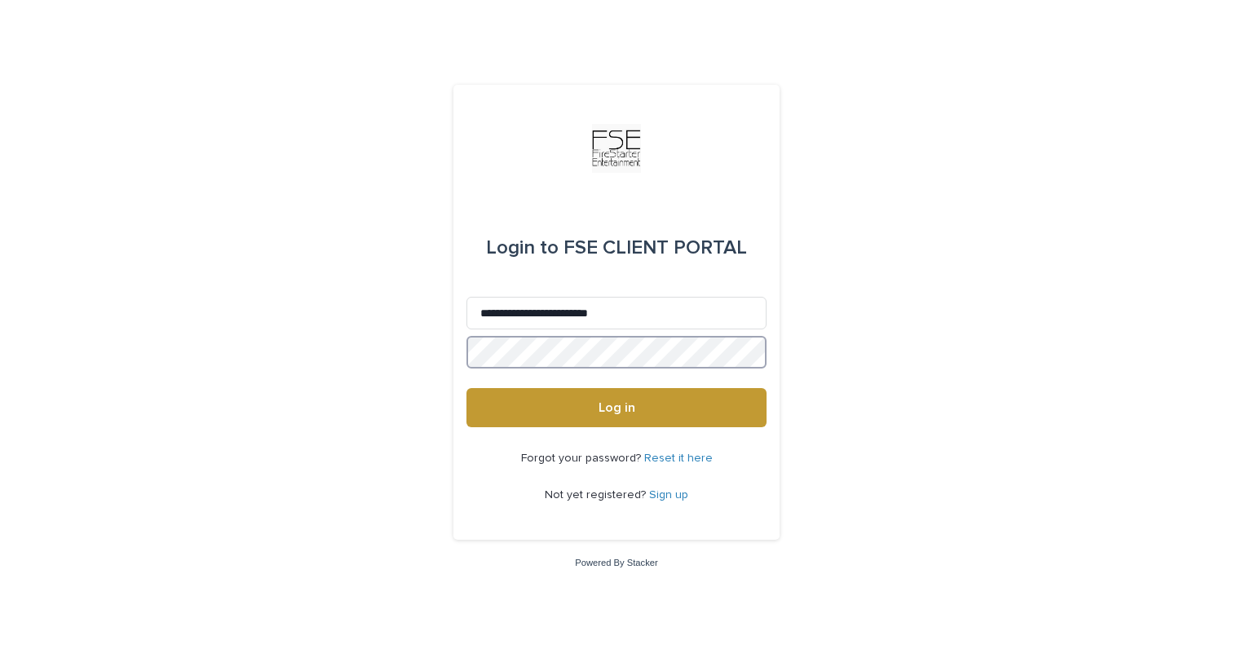
click at [466, 388] on button "Log in" at bounding box center [616, 407] width 300 height 39
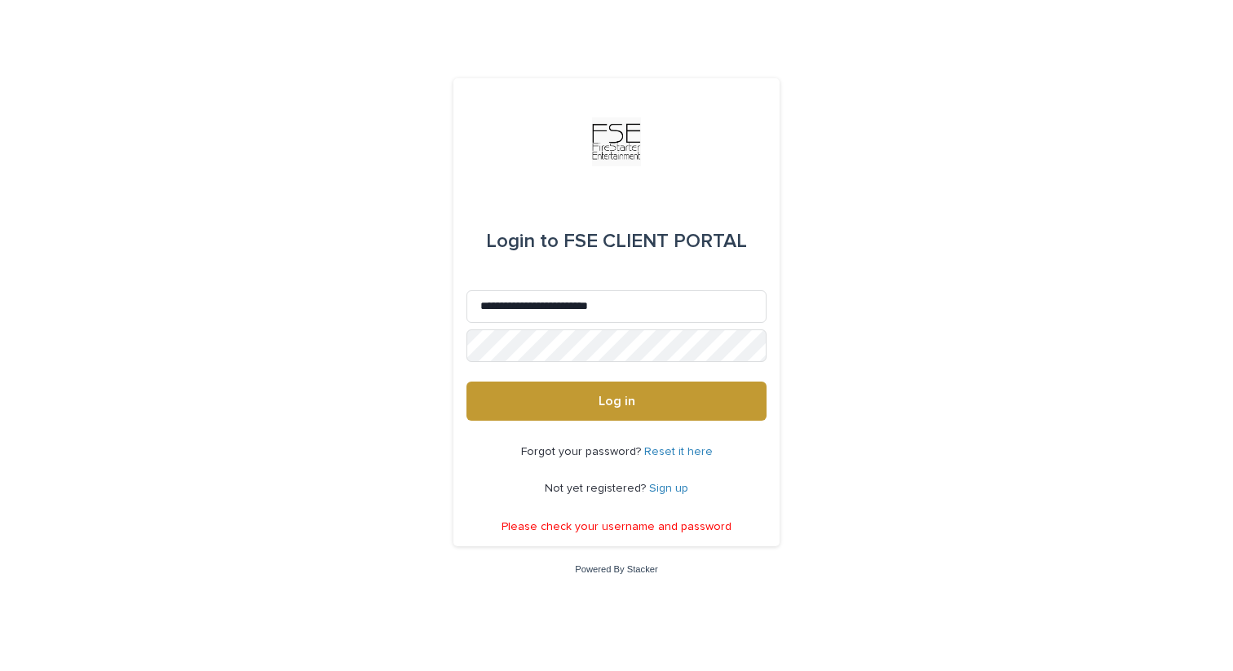
click at [329, 393] on div "**********" at bounding box center [616, 335] width 1233 height 671
click at [440, 338] on div "**********" at bounding box center [616, 335] width 1233 height 671
